Goal: Task Accomplishment & Management: Use online tool/utility

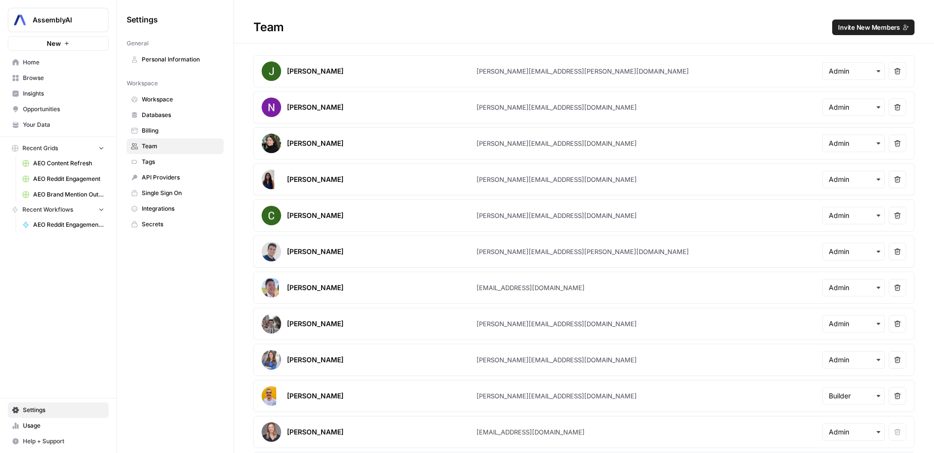
scroll to position [179, 0]
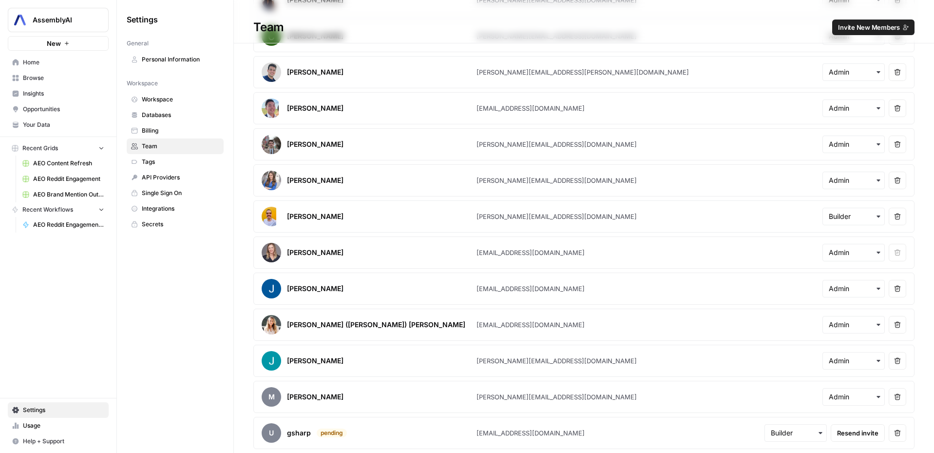
click at [35, 59] on span "Home" at bounding box center [63, 62] width 81 height 9
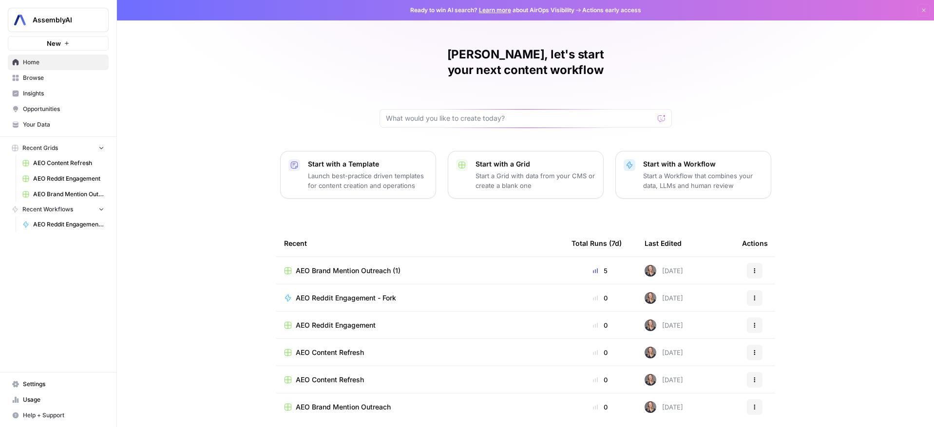
click at [31, 94] on span "Insights" at bounding box center [63, 93] width 81 height 9
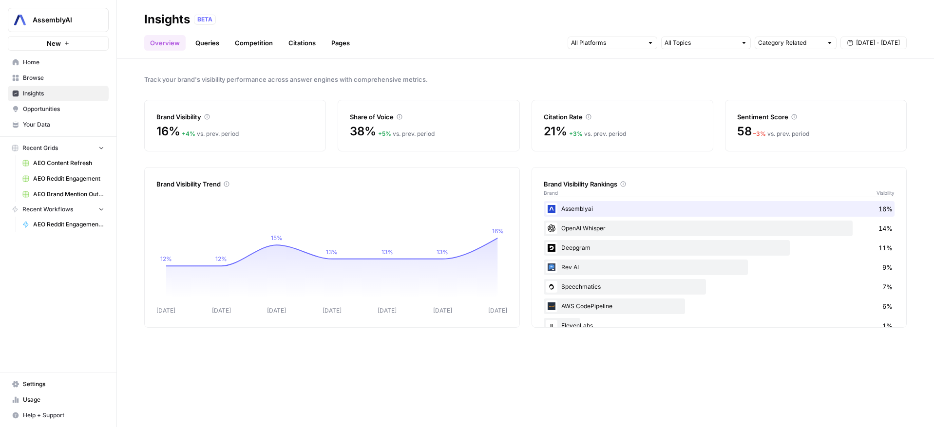
click at [43, 109] on span "Opportunities" at bounding box center [63, 109] width 81 height 9
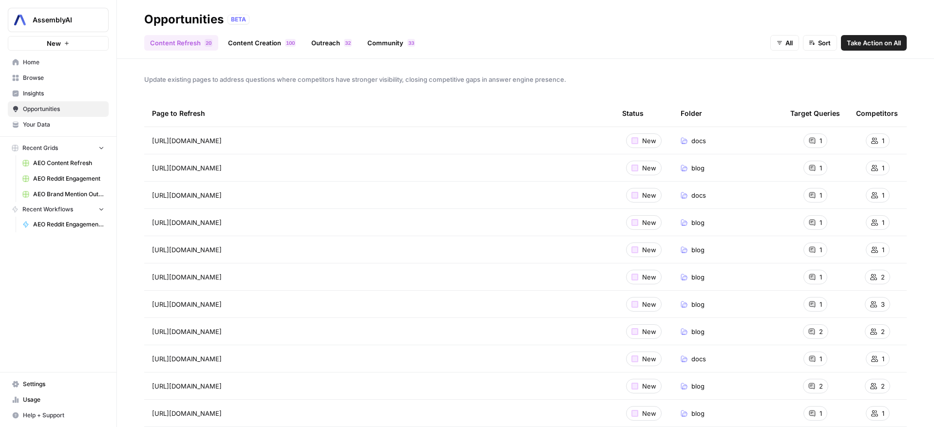
click at [333, 48] on link "Outreach 2 3" at bounding box center [331, 43] width 52 height 16
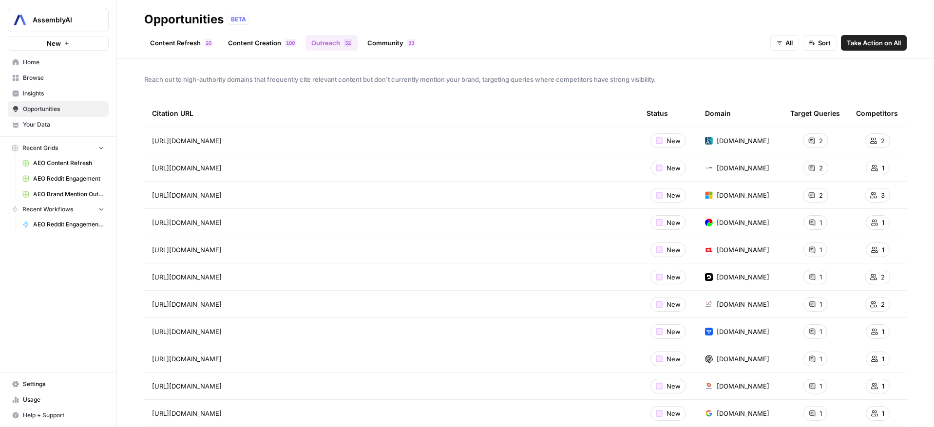
click at [395, 48] on link "Community 3 3" at bounding box center [390, 43] width 59 height 16
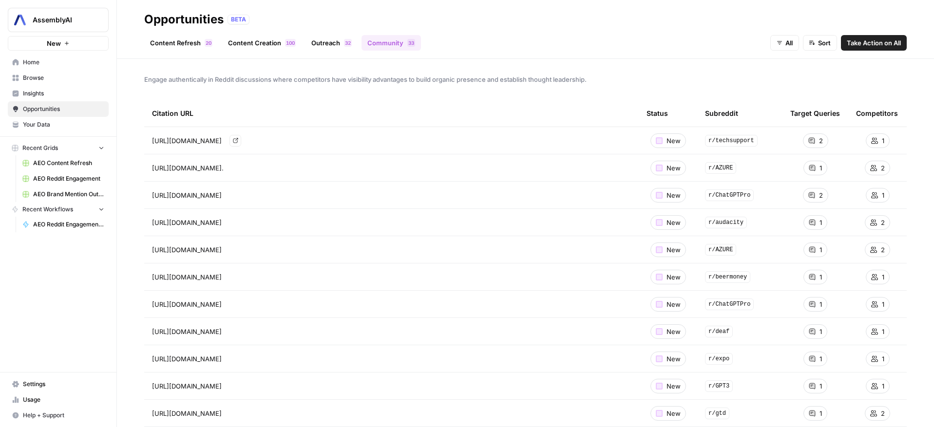
click at [241, 144] on link "Go to page" at bounding box center [235, 141] width 12 height 12
click at [890, 44] on span "Take Action on All" at bounding box center [874, 43] width 54 height 10
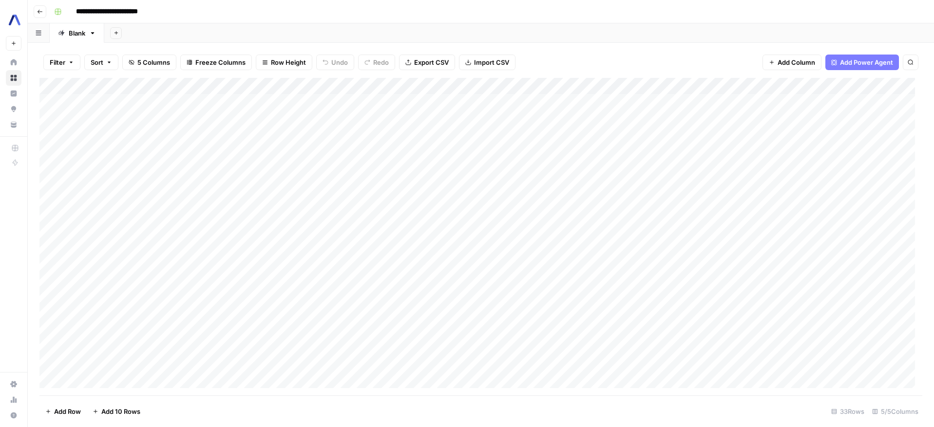
click at [335, 103] on div "Add Column" at bounding box center [480, 237] width 883 height 318
click at [373, 105] on div "Add Column" at bounding box center [480, 237] width 883 height 318
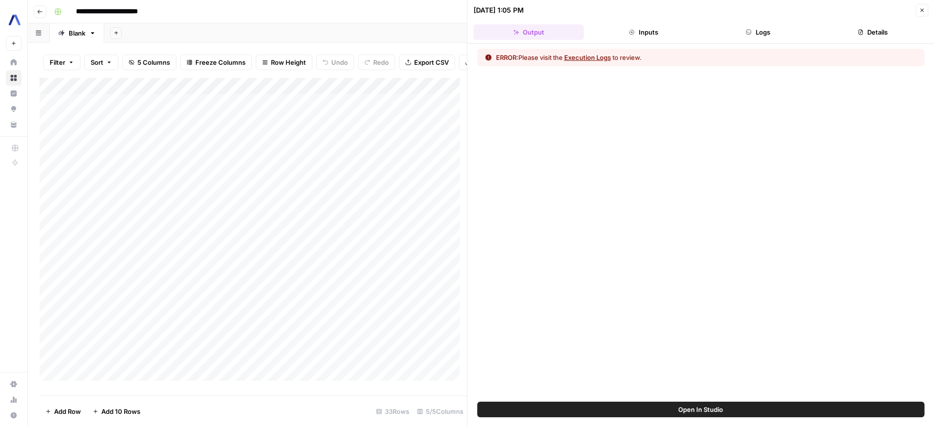
click at [919, 11] on icon "button" at bounding box center [922, 10] width 6 height 6
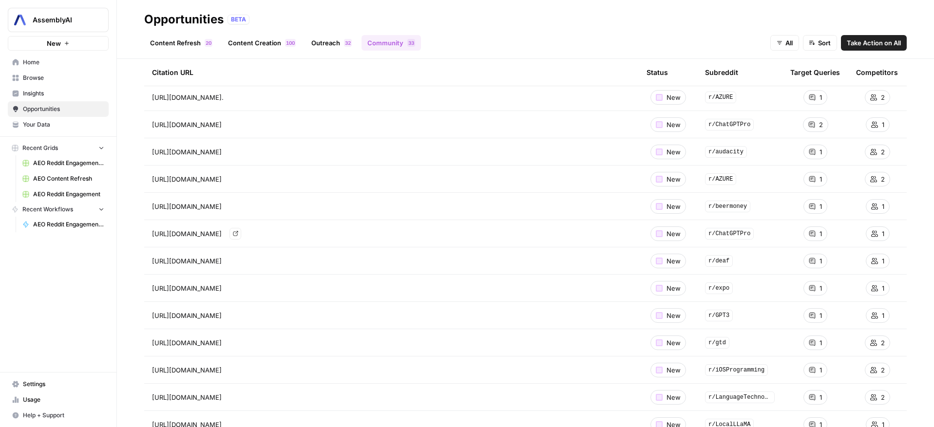
scroll to position [76, 0]
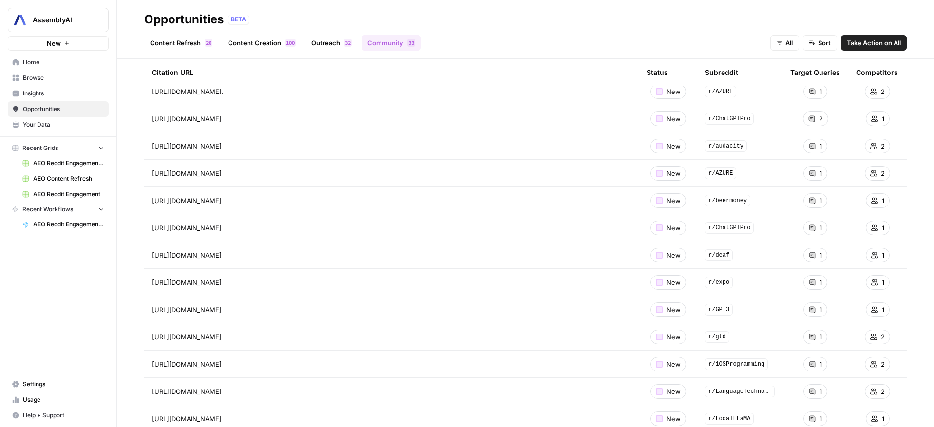
click at [871, 42] on span "Take Action on All" at bounding box center [874, 43] width 54 height 10
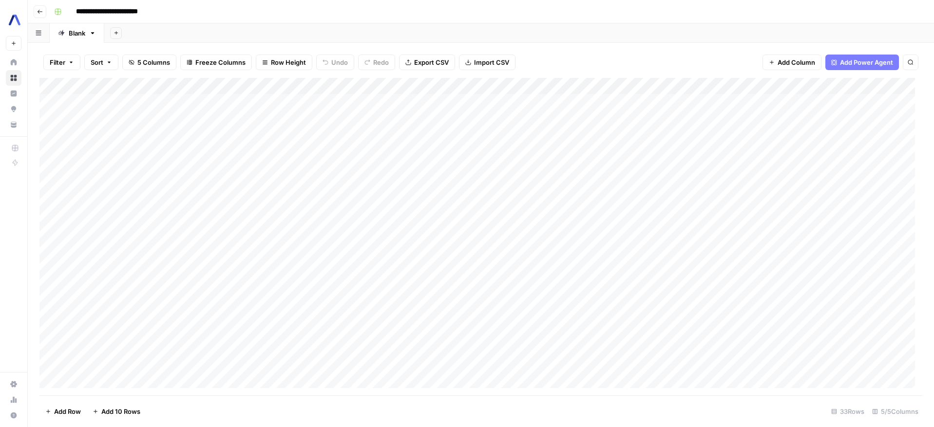
click at [373, 88] on div "Add Column" at bounding box center [480, 237] width 883 height 318
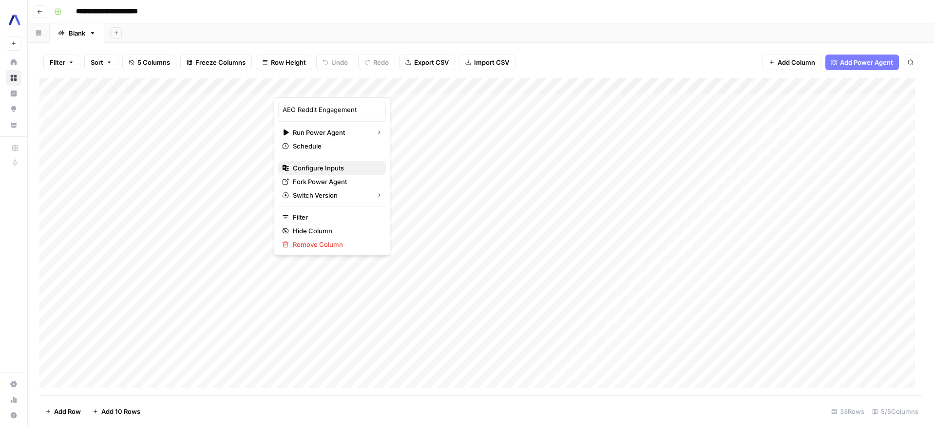
click at [320, 168] on span "Configure Inputs" at bounding box center [335, 168] width 85 height 10
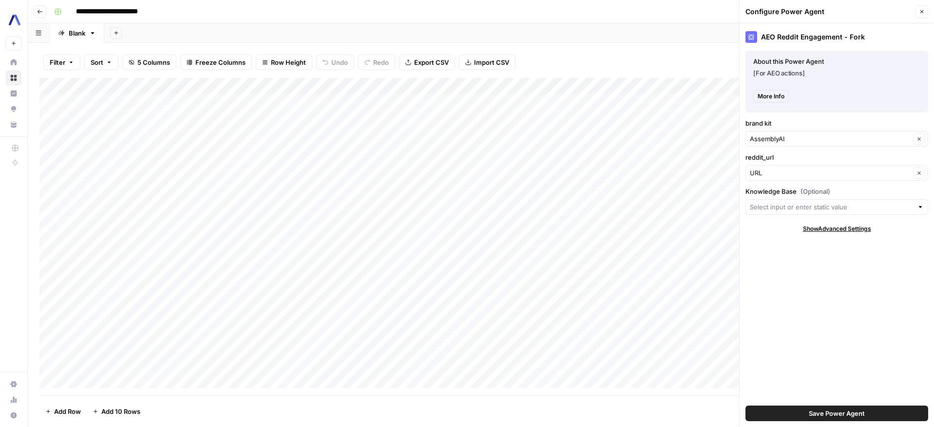
click at [778, 92] on span "More Info" at bounding box center [770, 96] width 27 height 9
click at [919, 12] on icon "button" at bounding box center [922, 12] width 6 height 6
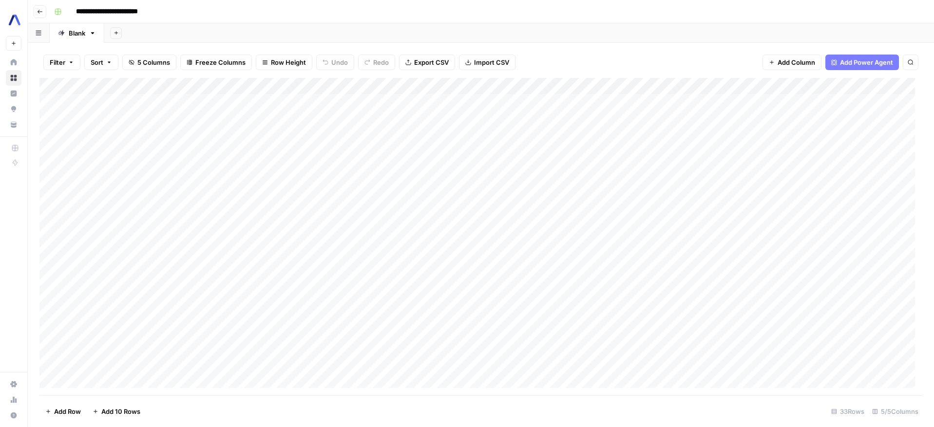
click at [376, 89] on div "Add Column" at bounding box center [480, 237] width 883 height 318
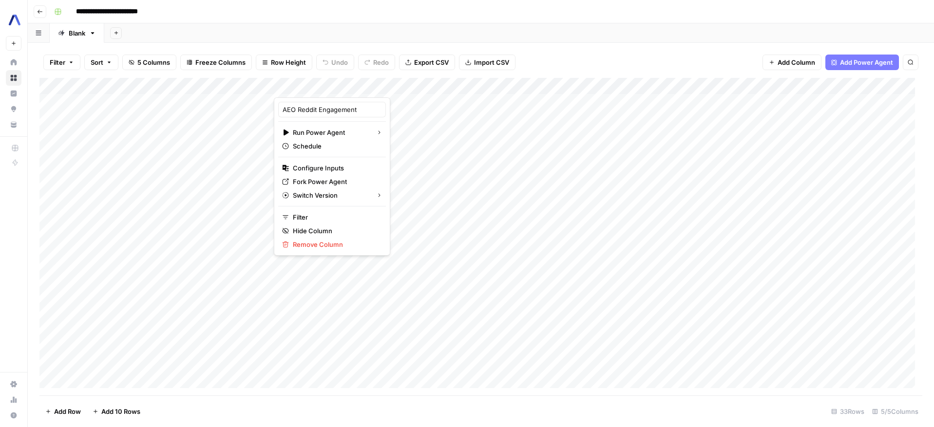
click at [352, 51] on div "Filter Sort 5 Columns Freeze Columns Row Height Undo Redo Export CSV Import CSV…" at bounding box center [480, 62] width 883 height 31
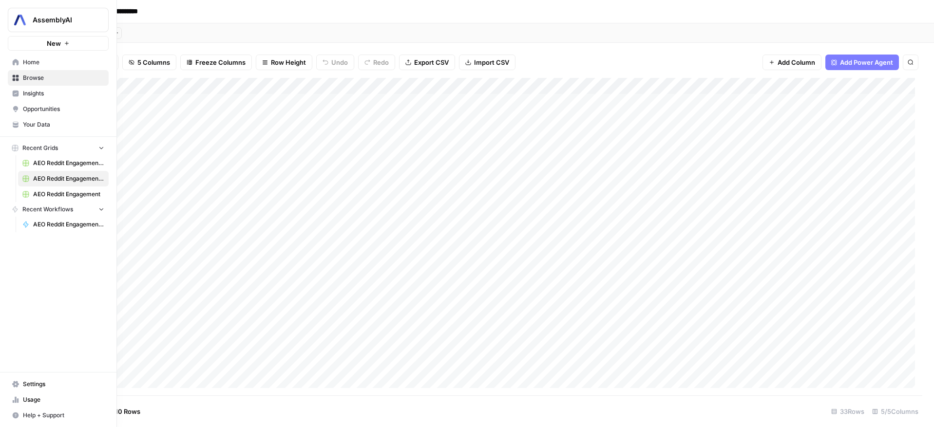
click at [46, 92] on span "Insights" at bounding box center [63, 93] width 81 height 9
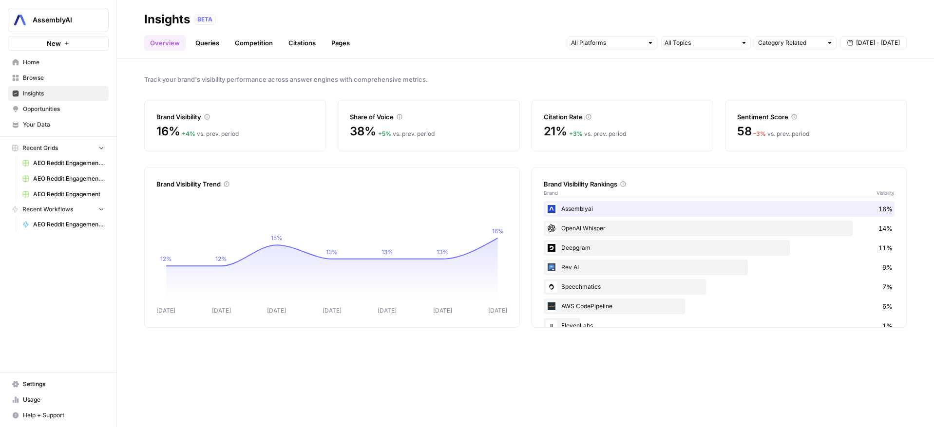
click at [42, 105] on span "Opportunities" at bounding box center [63, 109] width 81 height 9
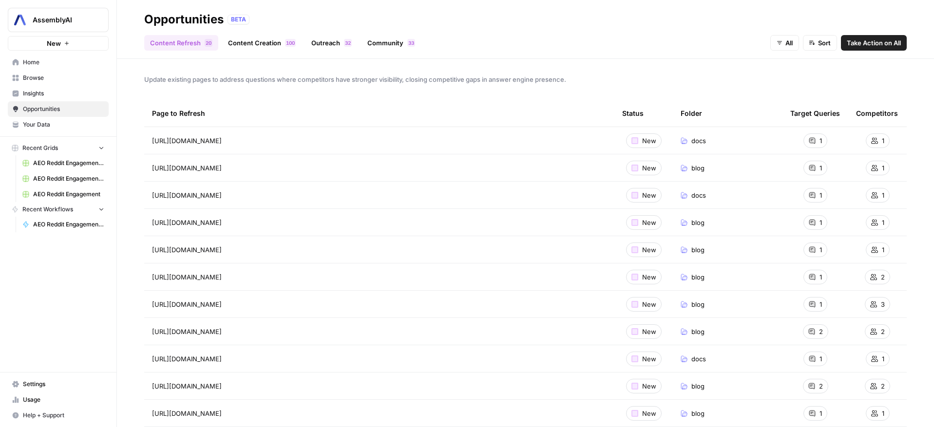
click at [377, 36] on link "Community 3 3" at bounding box center [390, 43] width 59 height 16
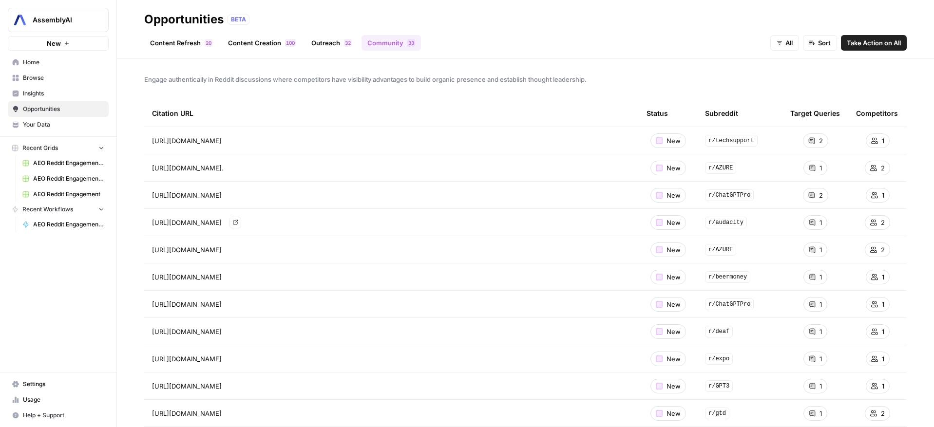
click at [238, 222] on icon "Go to page https://www.reddit.com/r/audacity/comments/12hx3m2/how_to_segment_a_…" at bounding box center [235, 222] width 5 height 5
click at [238, 306] on icon "Go to page https://www.reddit.com/r/ChatGPTPro/comments/1jevxxh/is_there_a_tool…" at bounding box center [235, 304] width 5 height 5
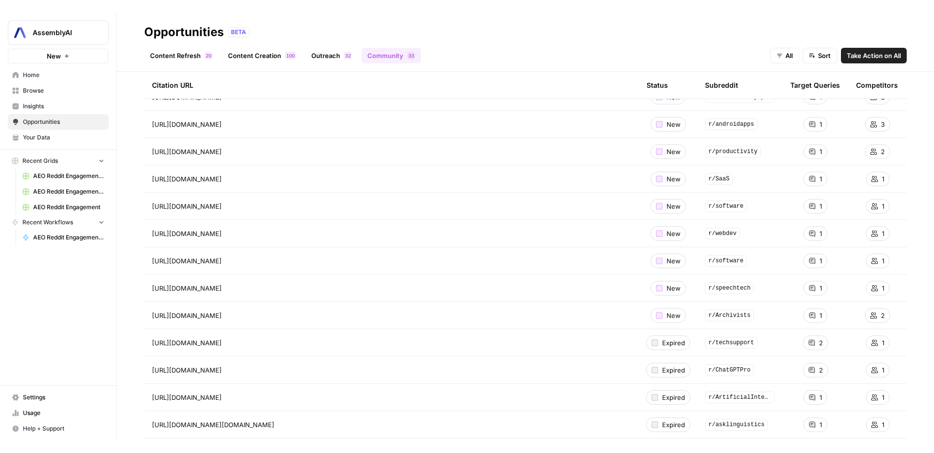
scroll to position [675, 0]
